Goal: Task Accomplishment & Management: Complete application form

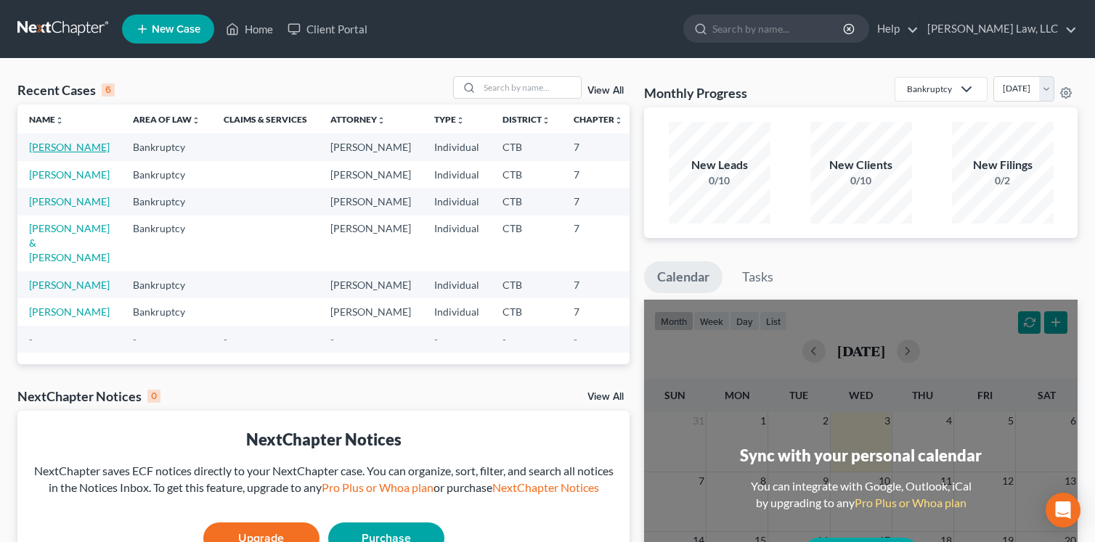
click at [34, 152] on link "[PERSON_NAME]" at bounding box center [69, 147] width 81 height 12
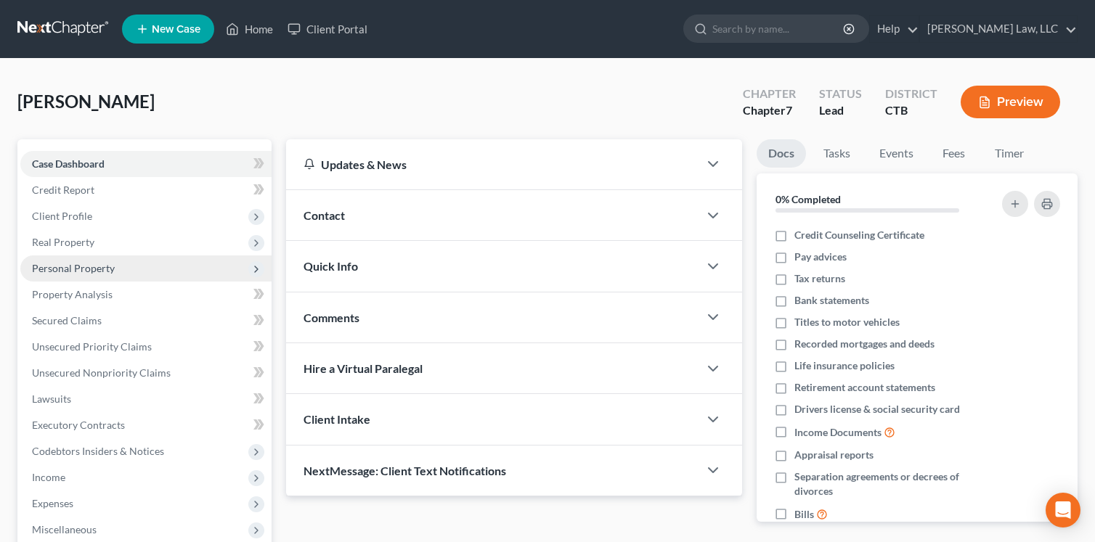
click at [76, 270] on span "Personal Property" at bounding box center [73, 268] width 83 height 12
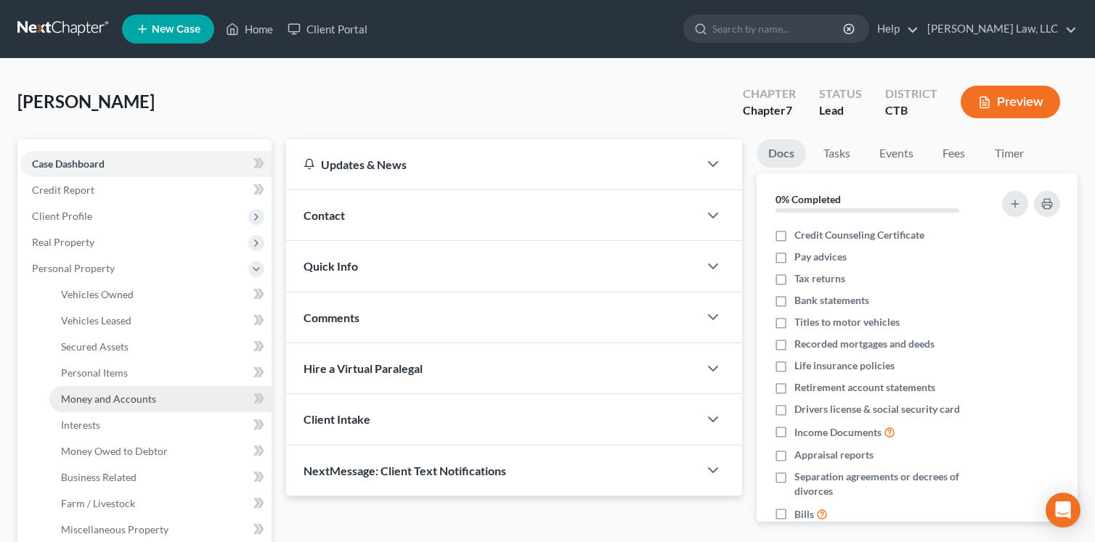
click at [125, 397] on span "Money and Accounts" at bounding box center [108, 399] width 95 height 12
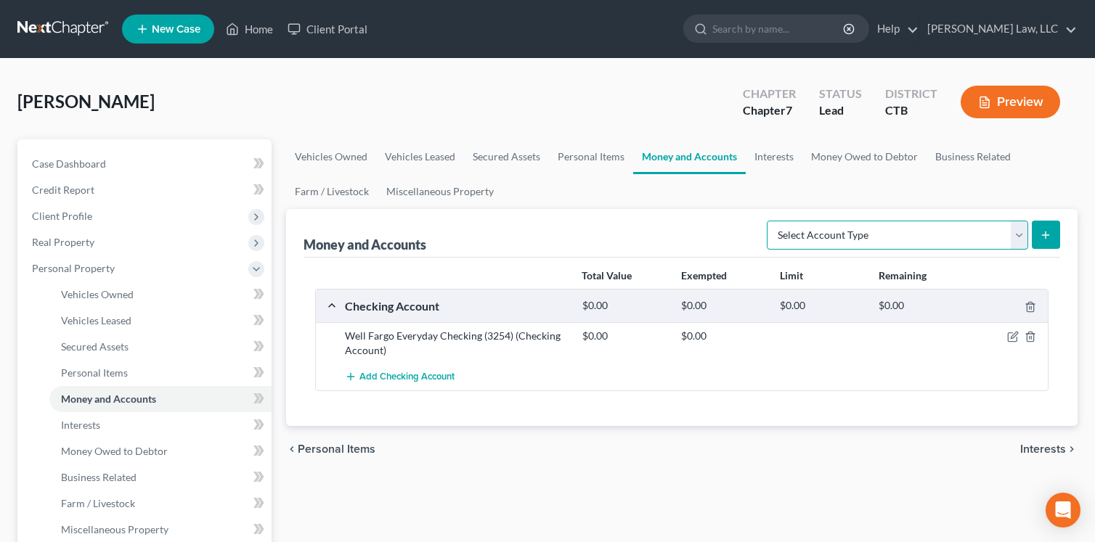
click at [1020, 236] on select "Select Account Type Brokerage Cash on Hand Certificates of Deposit Checking Acc…" at bounding box center [897, 235] width 261 height 29
select select "savings"
click at [770, 221] on select "Select Account Type Brokerage Cash on Hand Certificates of Deposit Checking Acc…" at bounding box center [897, 235] width 261 height 29
click at [1046, 235] on line "submit" at bounding box center [1046, 235] width 0 height 7
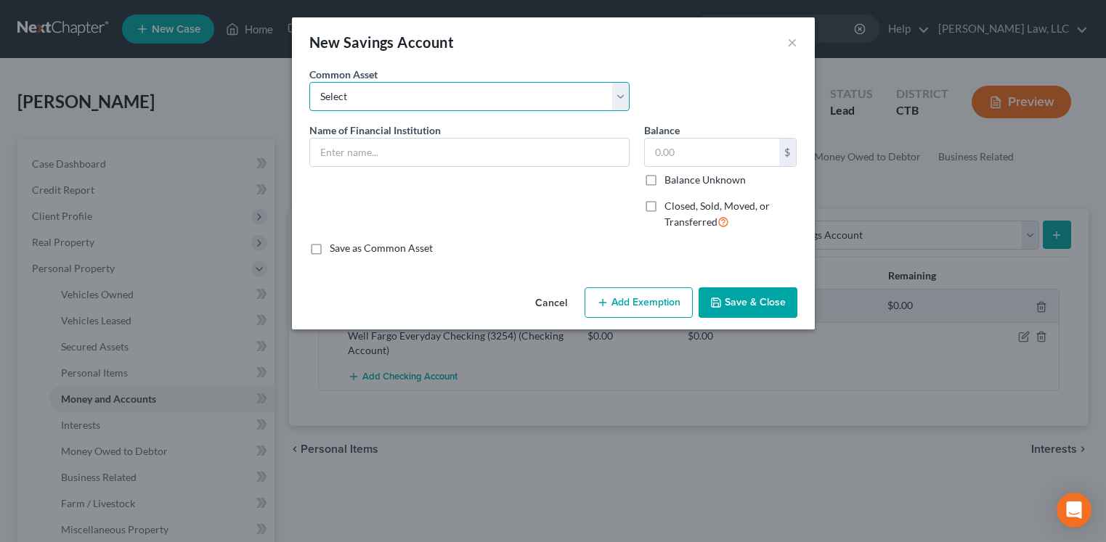
click at [620, 98] on select "Select USAA Federal Savings Bank-Account Ending 0408 Barclays Digital Federal C…" at bounding box center [469, 96] width 320 height 29
click at [621, 98] on select "Select USAA Federal Savings Bank-Account Ending 0408 Barclays Digital Federal C…" at bounding box center [469, 96] width 320 height 29
click at [468, 145] on input "text" at bounding box center [469, 153] width 319 height 28
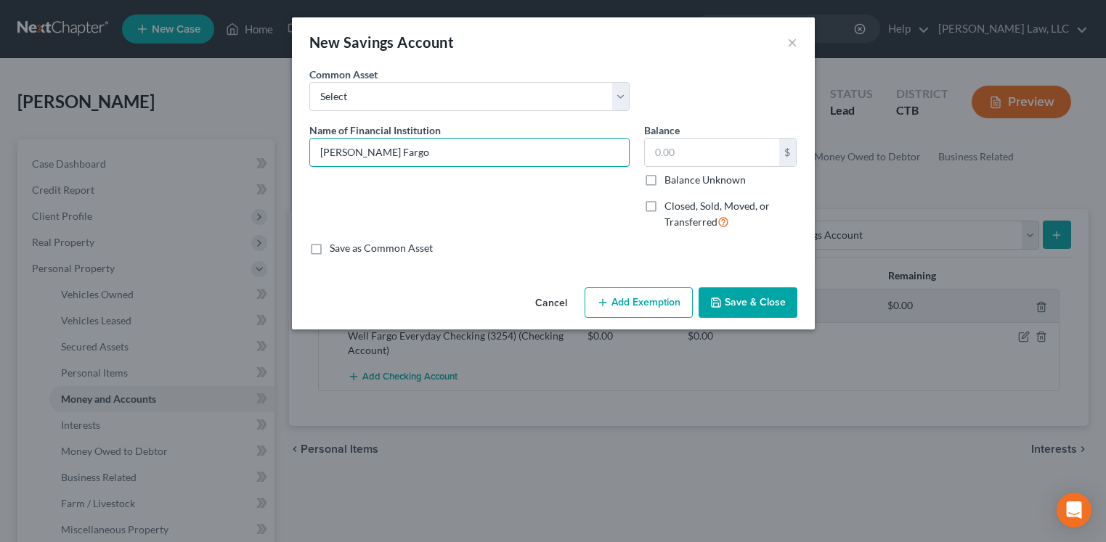
type input "[PERSON_NAME] Fargo"
click at [330, 252] on label "Save as Common Asset" at bounding box center [381, 248] width 103 height 15
click at [335, 250] on input "Save as Common Asset" at bounding box center [339, 245] width 9 height 9
checkbox input "true"
click at [416, 150] on input "[PERSON_NAME] Fargo" at bounding box center [469, 153] width 319 height 28
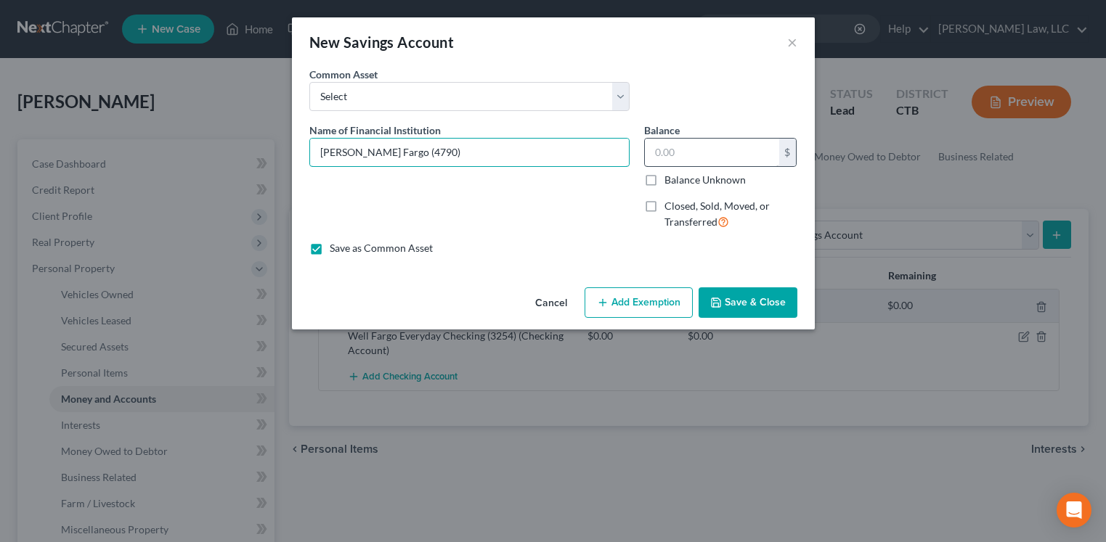
type input "[PERSON_NAME] Fargo (4790)"
click at [697, 149] on input "text" at bounding box center [712, 153] width 134 height 28
type input "2.13"
click at [717, 298] on icon "button" at bounding box center [716, 303] width 12 height 12
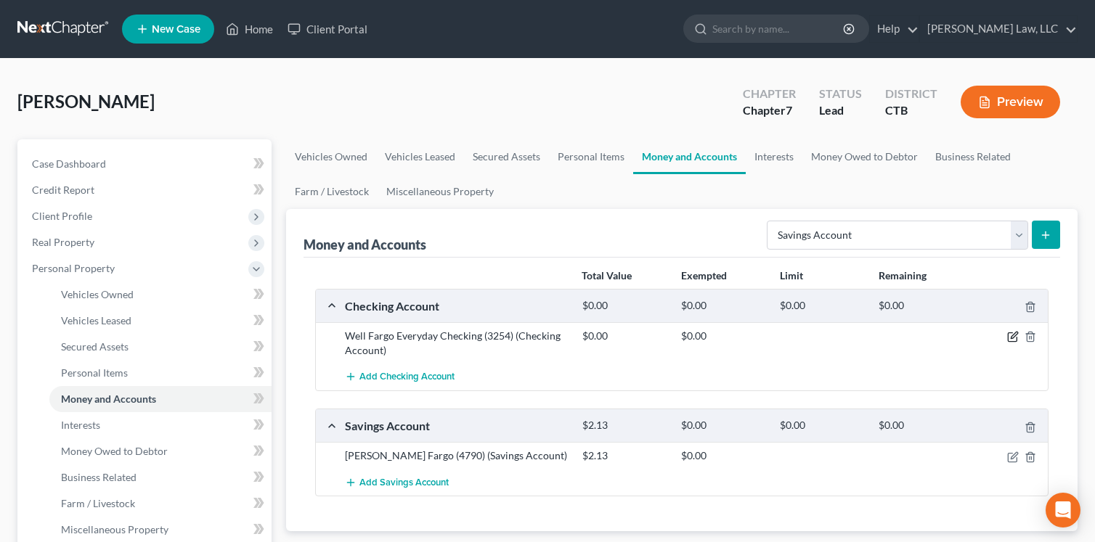
click at [1013, 336] on icon "button" at bounding box center [1014, 336] width 7 height 7
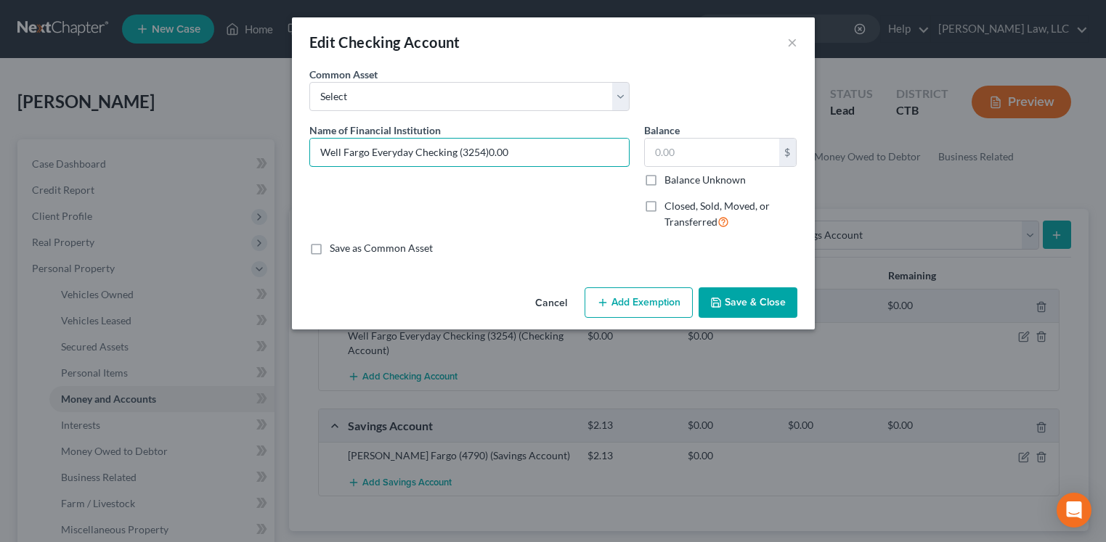
type input "Well Fargo Everyday Checking (3254)"
click at [680, 150] on input "text" at bounding box center [712, 153] width 134 height 28
type input "38.02"
click at [752, 301] on button "Save & Close" at bounding box center [747, 303] width 99 height 30
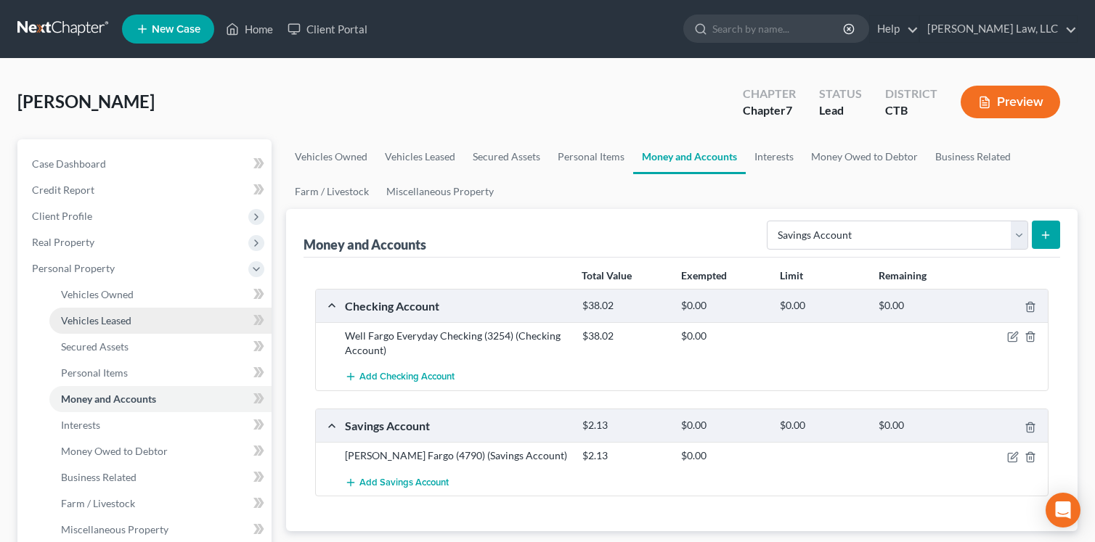
click at [107, 317] on span "Vehicles Leased" at bounding box center [96, 320] width 70 height 12
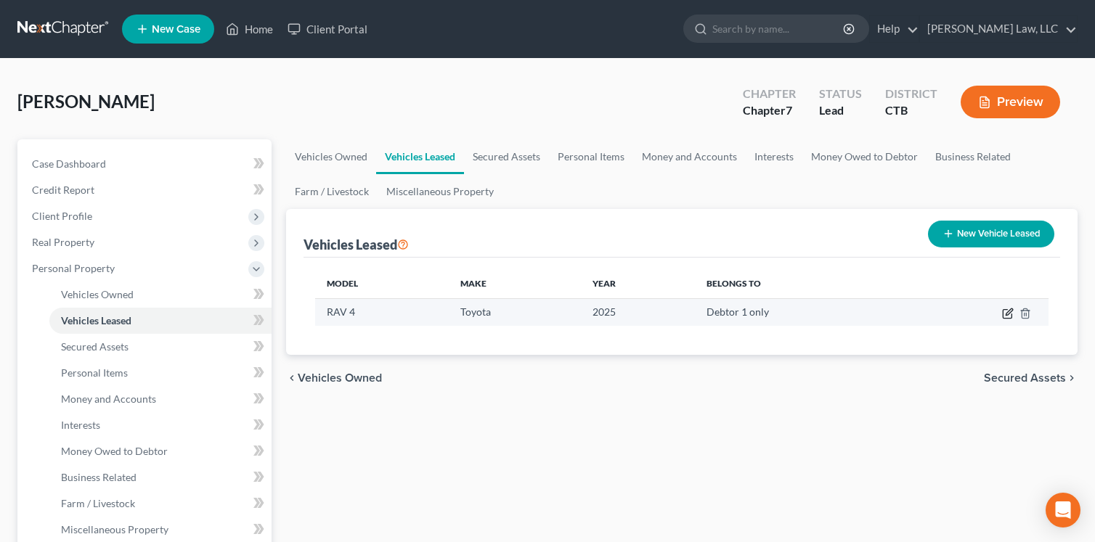
click at [1008, 314] on icon "button" at bounding box center [1009, 312] width 7 height 7
select select "0"
select select "1"
select select "0"
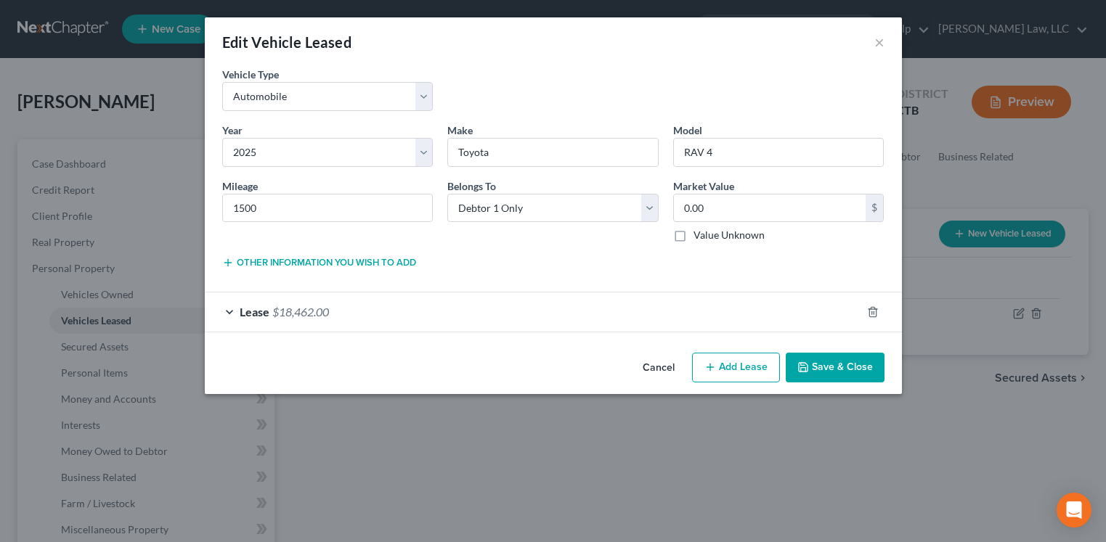
click at [660, 367] on button "Cancel" at bounding box center [658, 368] width 55 height 29
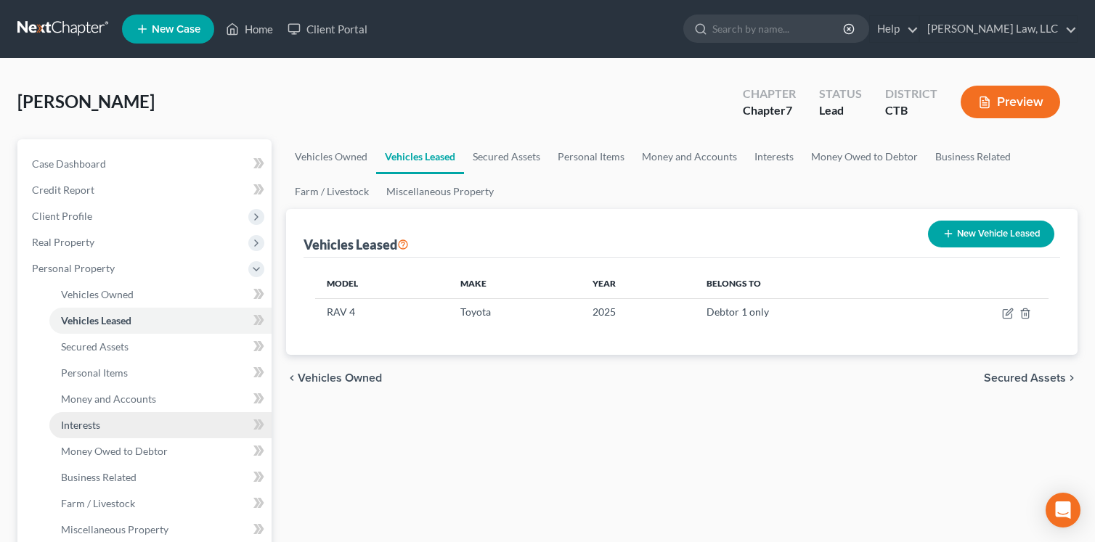
click at [86, 430] on span "Interests" at bounding box center [80, 425] width 39 height 12
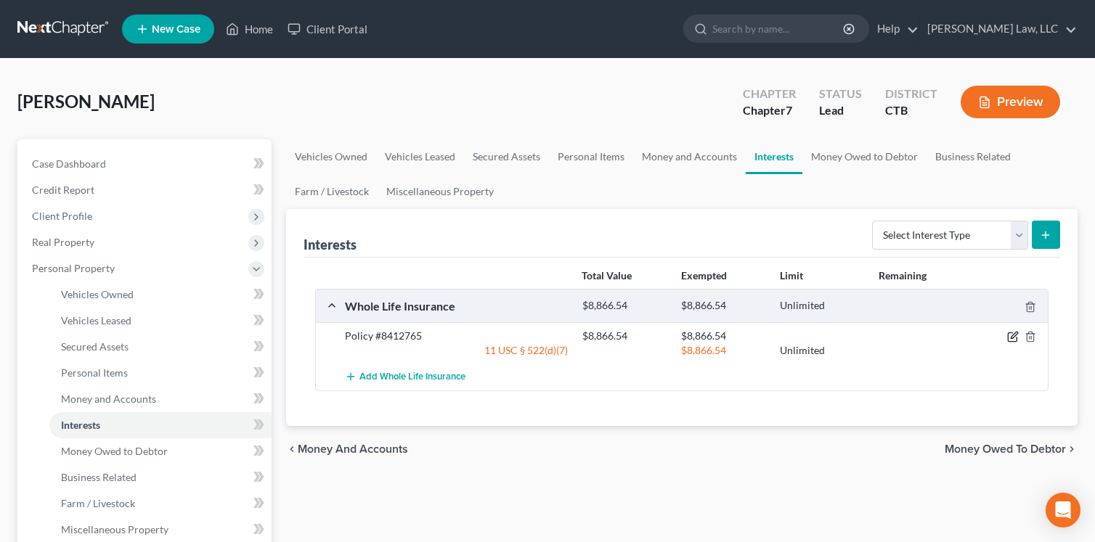
click at [1011, 338] on icon "button" at bounding box center [1013, 337] width 12 height 12
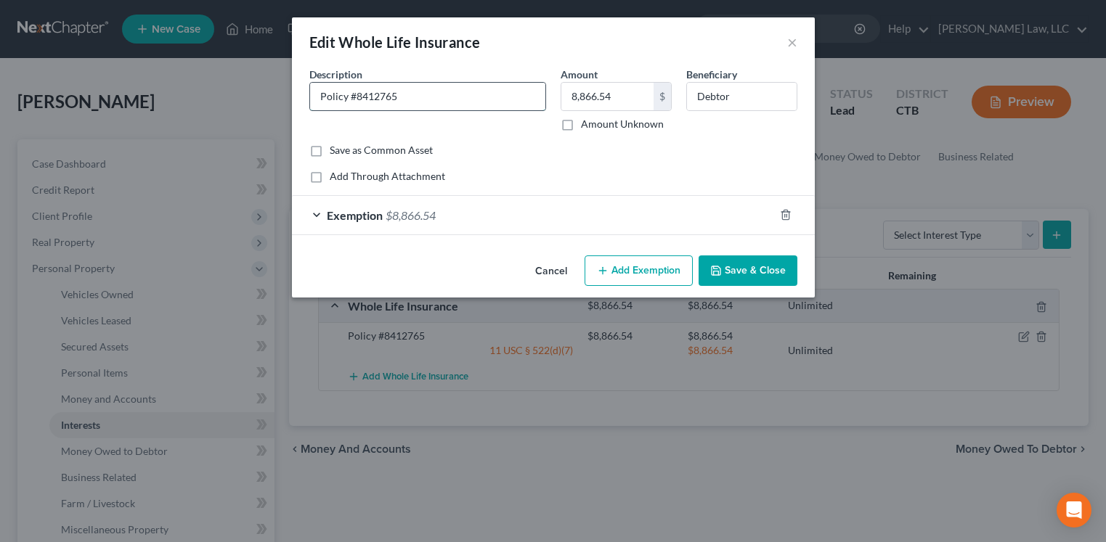
drag, startPoint x: 317, startPoint y: 97, endPoint x: 325, endPoint y: 97, distance: 8.0
click at [325, 97] on input "Policy #8412765" at bounding box center [427, 97] width 235 height 28
click at [331, 97] on input "Policy #8412765" at bounding box center [427, 97] width 235 height 28
type input "Life #8412765"
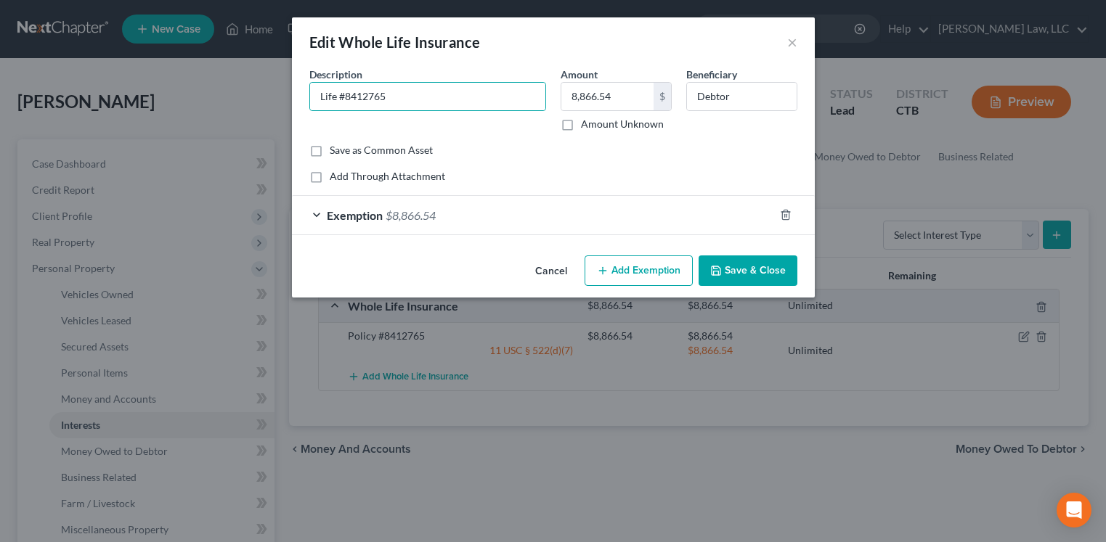
click at [751, 274] on button "Save & Close" at bounding box center [747, 271] width 99 height 30
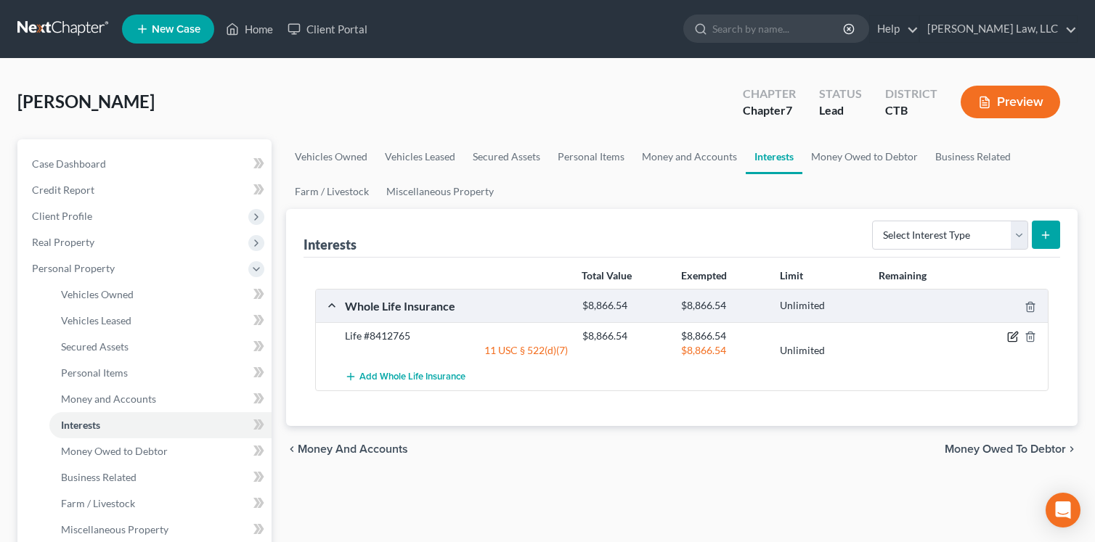
click at [1013, 339] on icon "button" at bounding box center [1014, 336] width 7 height 7
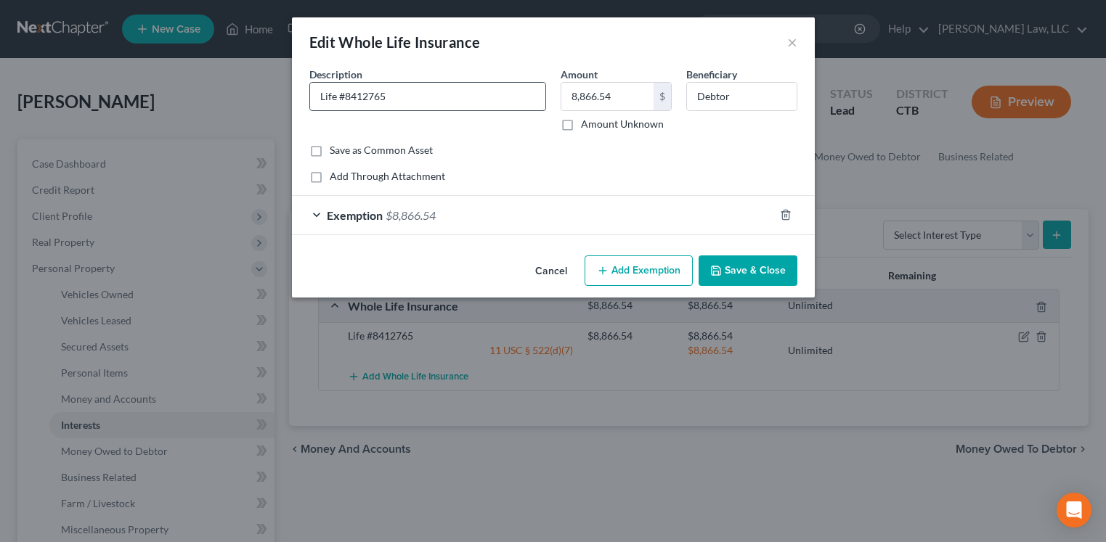
click at [317, 99] on input "Life #8412765" at bounding box center [427, 97] width 235 height 28
type input "Bankers Life #8412765"
click at [555, 213] on div "Exemption $8,866.54" at bounding box center [533, 215] width 482 height 38
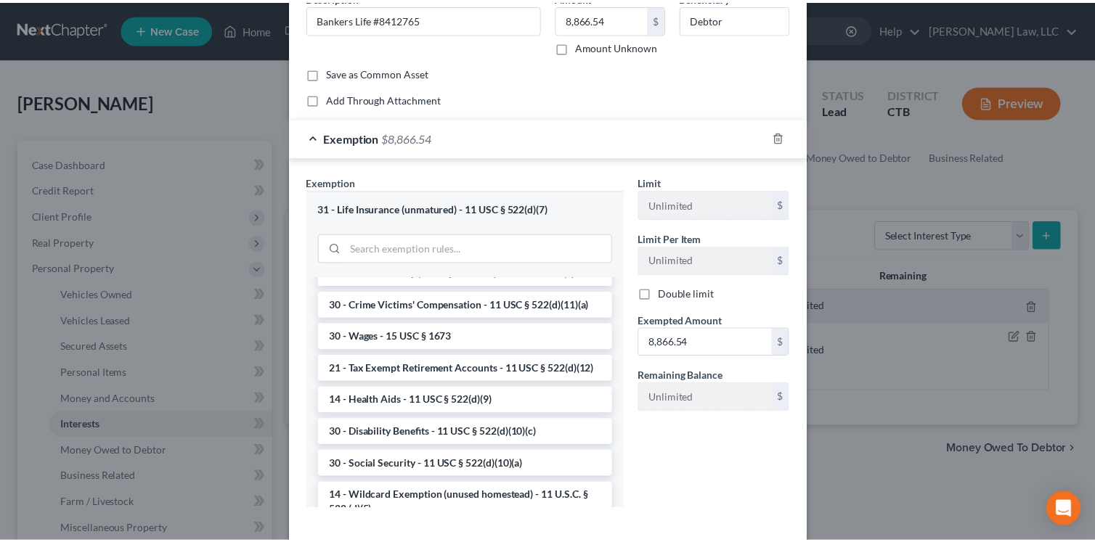
scroll to position [148, 0]
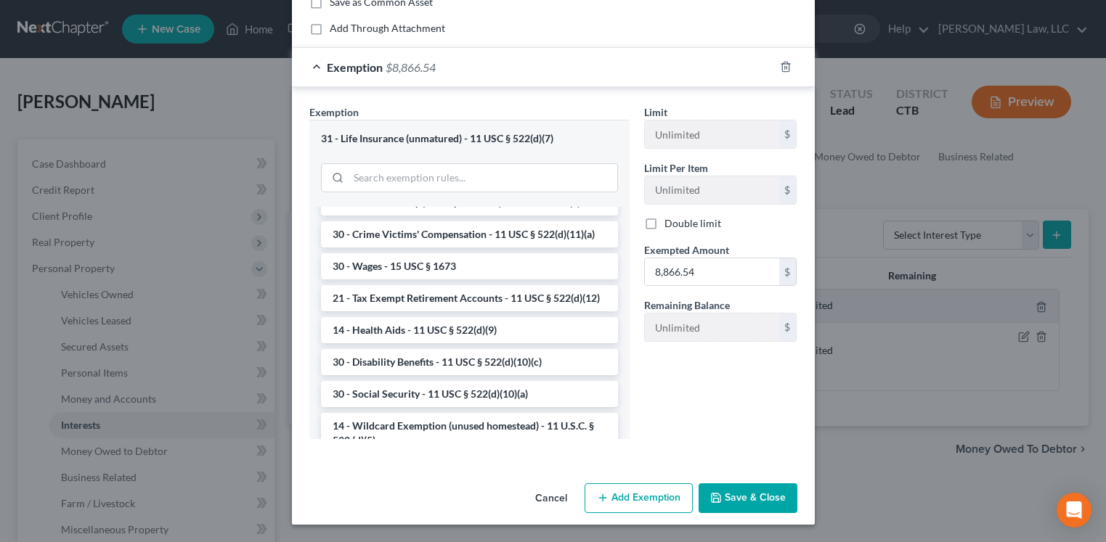
click at [746, 502] on button "Save & Close" at bounding box center [747, 499] width 99 height 30
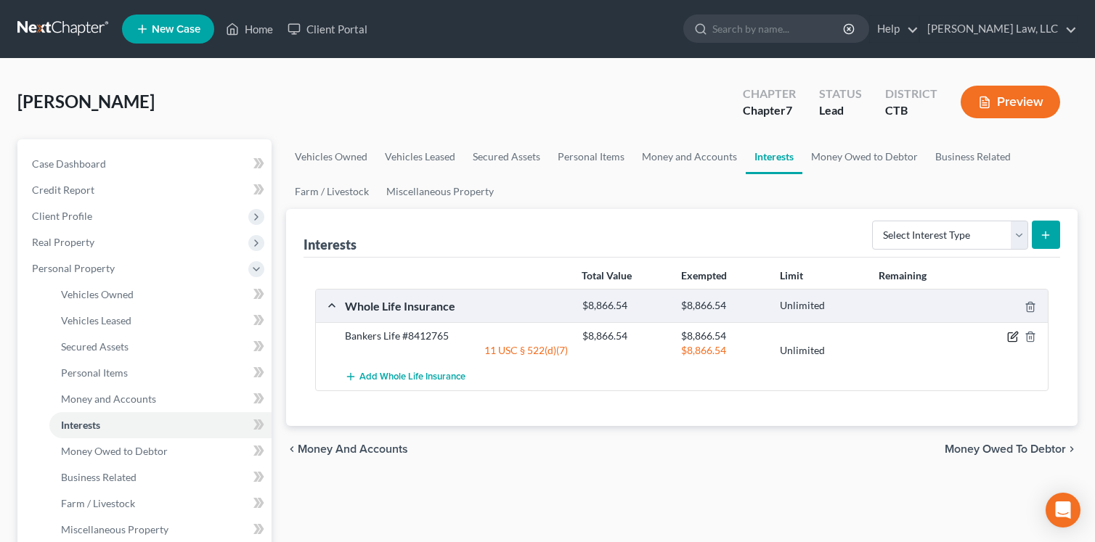
click at [1012, 338] on icon "button" at bounding box center [1013, 337] width 12 height 12
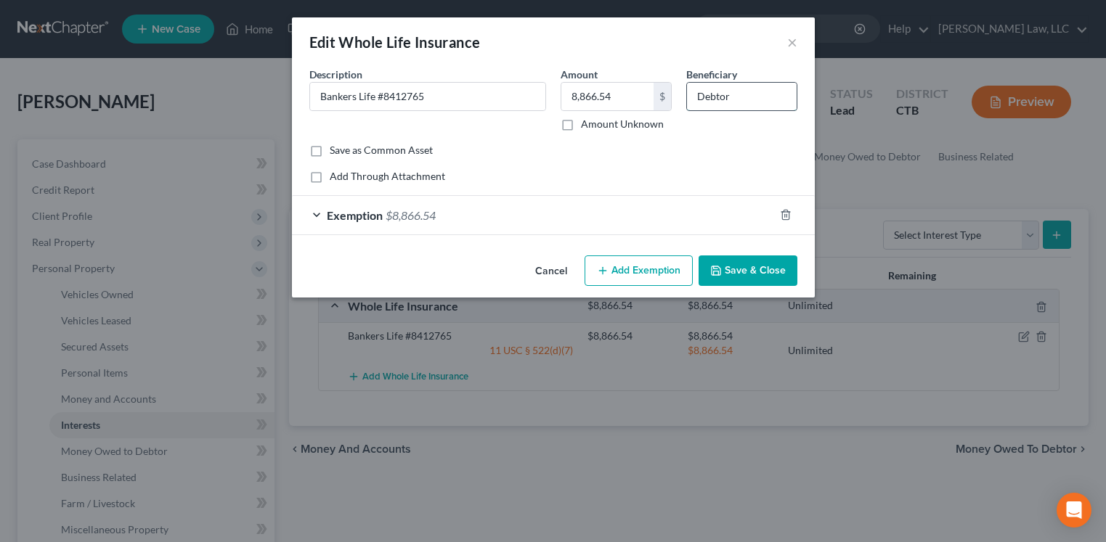
click at [707, 96] on input "Debtor" at bounding box center [742, 97] width 110 height 28
type input "Sheritad [PERSON_NAME]"
click at [738, 268] on button "Save & Close" at bounding box center [747, 271] width 99 height 30
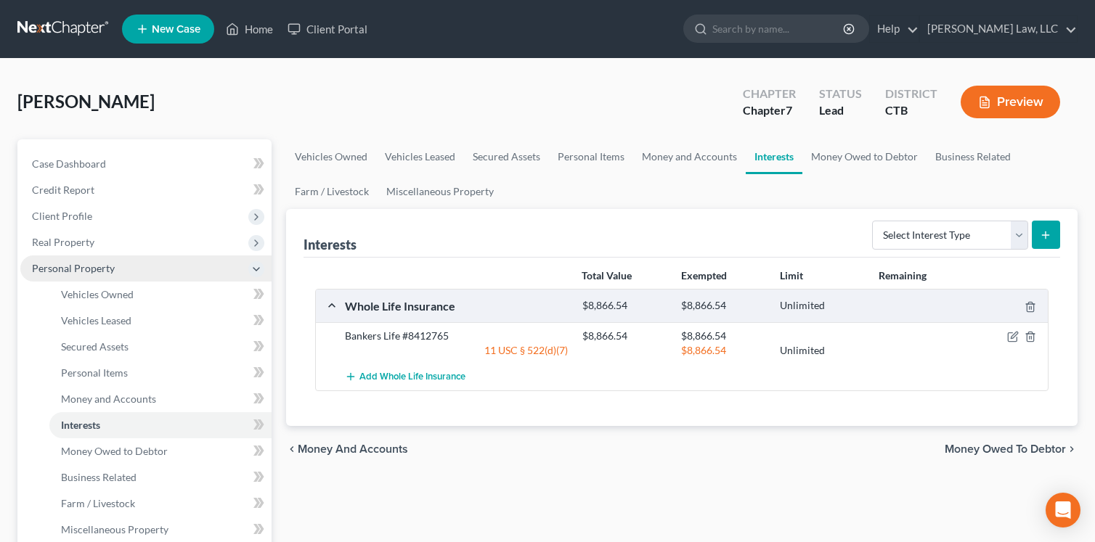
click at [58, 271] on span "Personal Property" at bounding box center [73, 268] width 83 height 12
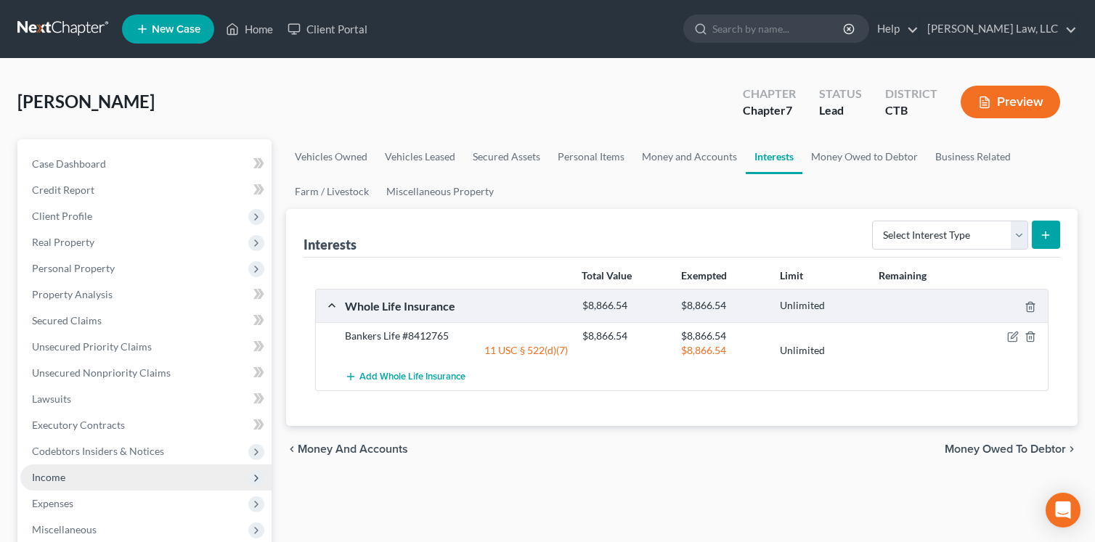
click at [42, 475] on span "Income" at bounding box center [48, 477] width 33 height 12
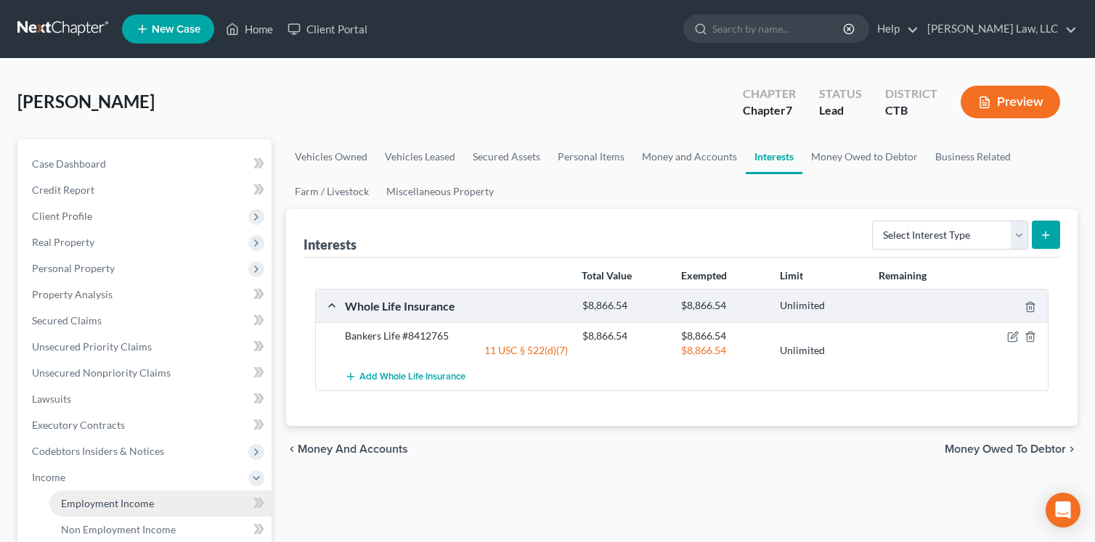
scroll to position [73, 0]
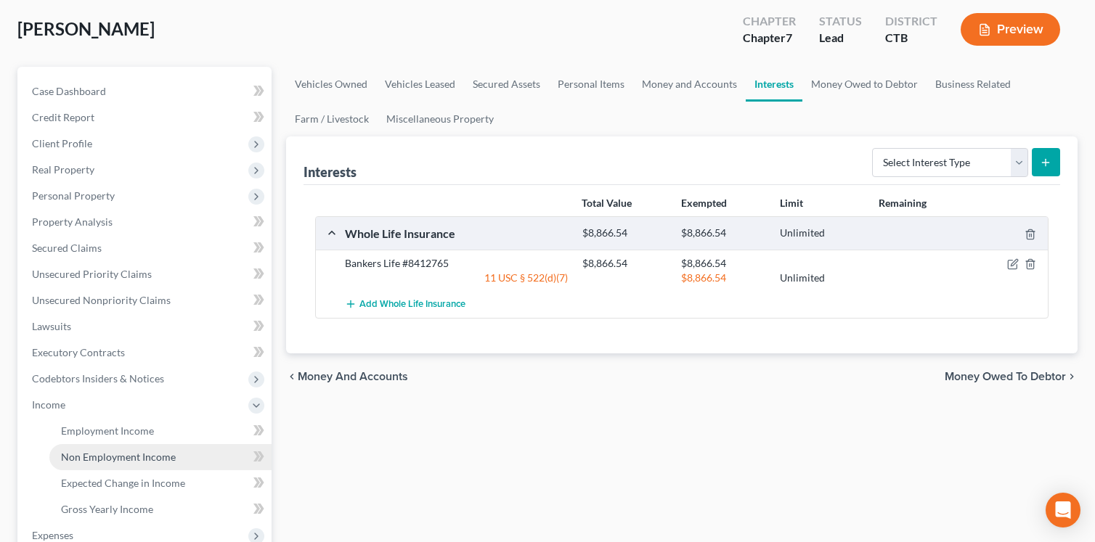
click at [103, 457] on span "Non Employment Income" at bounding box center [118, 457] width 115 height 12
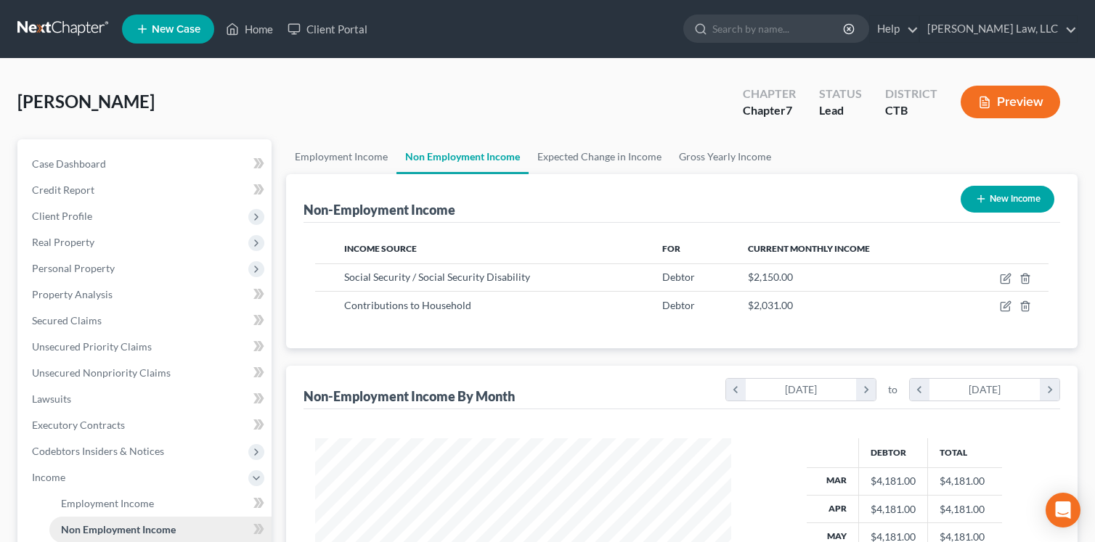
scroll to position [261, 444]
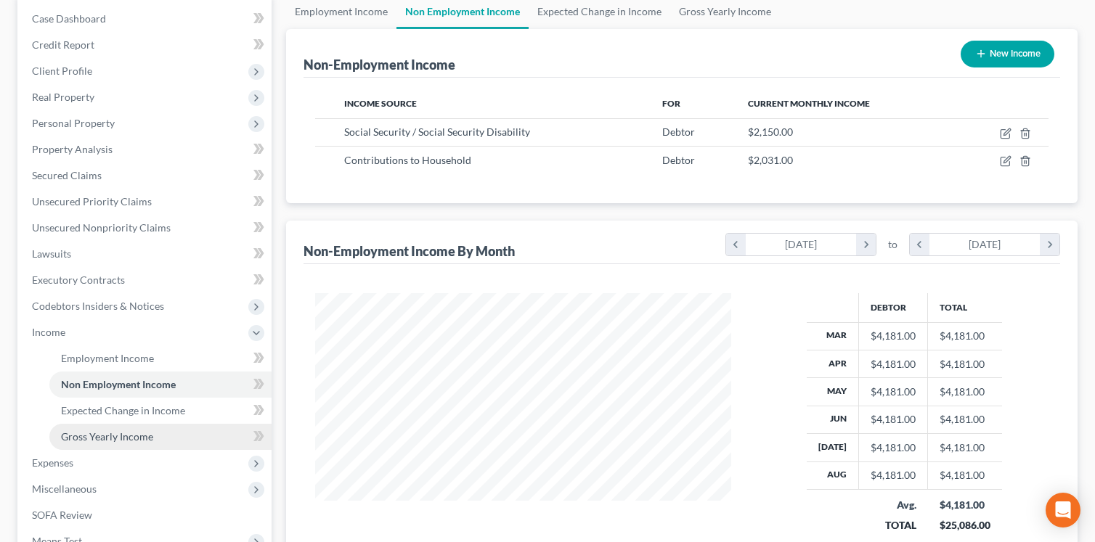
click at [105, 441] on span "Gross Yearly Income" at bounding box center [107, 437] width 92 height 12
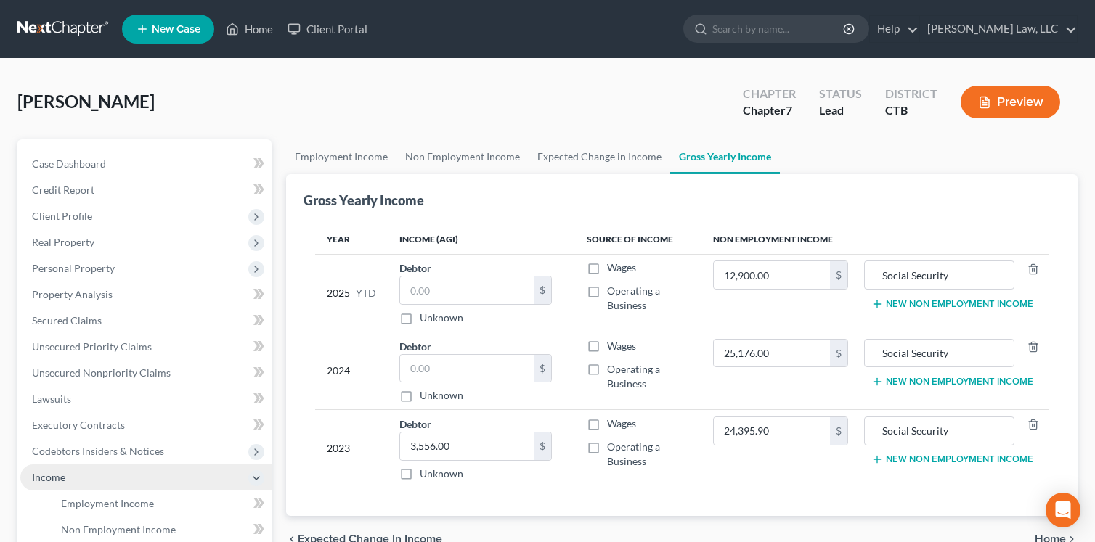
click at [56, 478] on span "Income" at bounding box center [48, 477] width 33 height 12
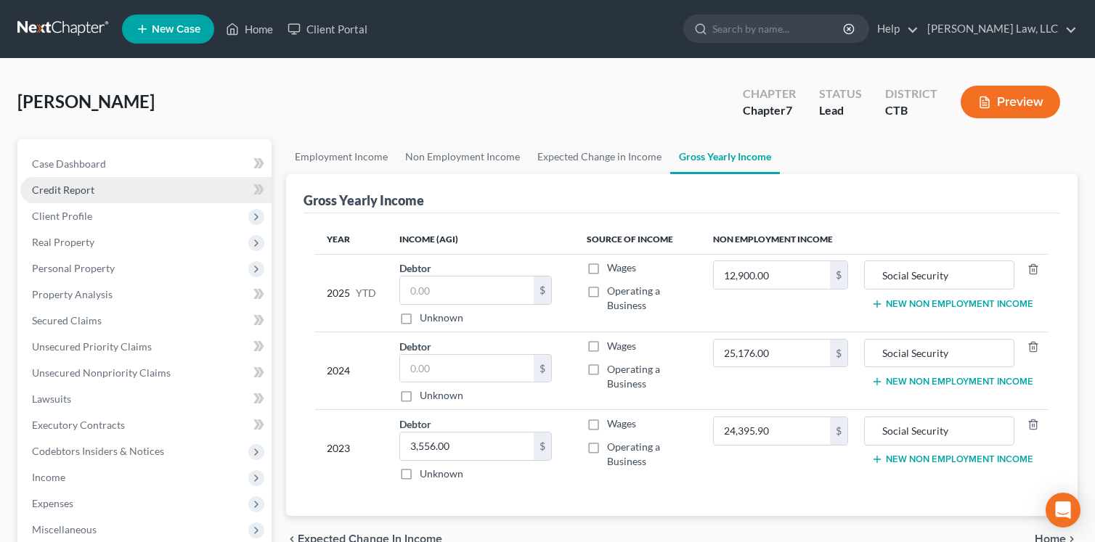
click at [65, 192] on span "Credit Report" at bounding box center [63, 190] width 62 height 12
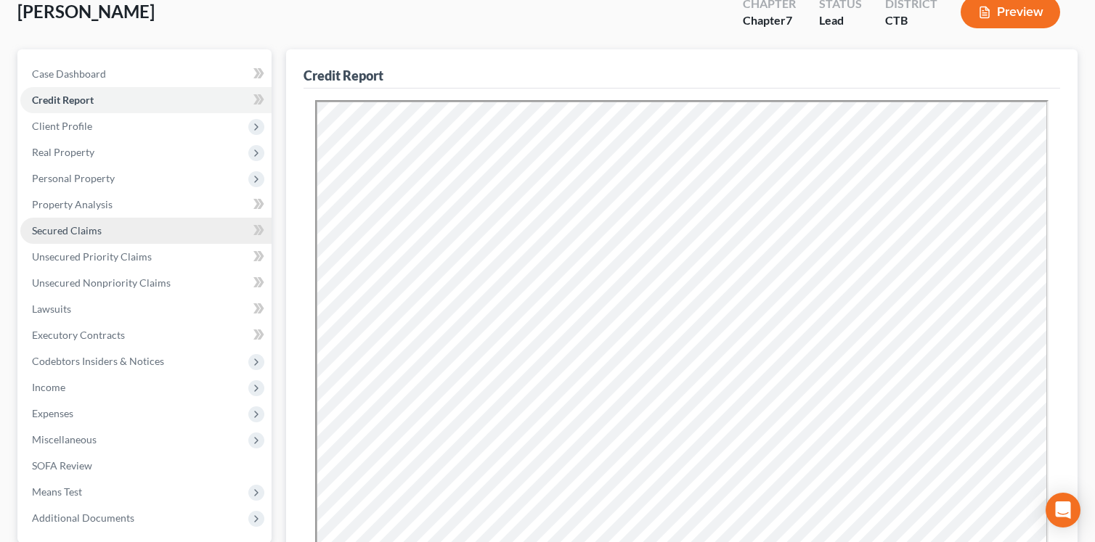
scroll to position [218, 0]
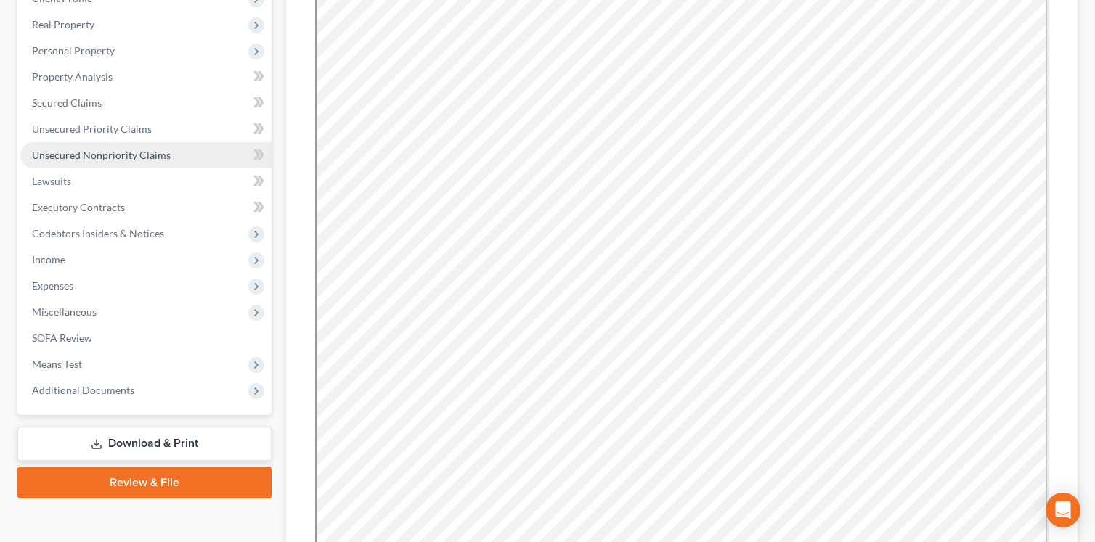
click at [97, 158] on span "Unsecured Nonpriority Claims" at bounding box center [101, 155] width 139 height 12
